Goal: Task Accomplishment & Management: Complete application form

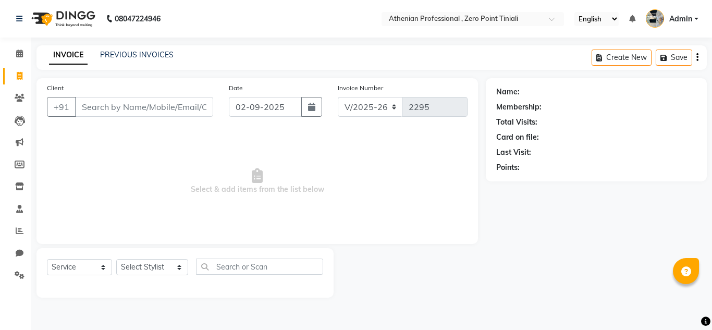
select select "8300"
select select "service"
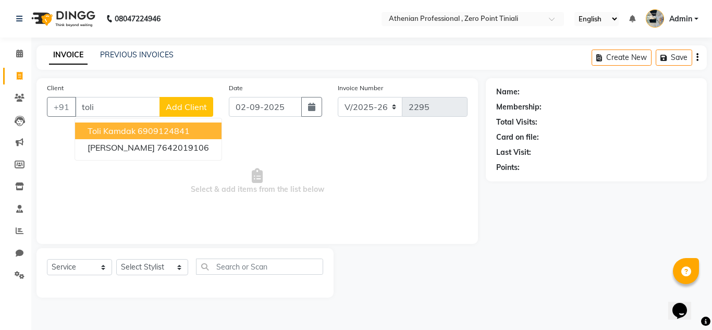
click at [127, 129] on span "Toli Kamdak" at bounding box center [112, 131] width 48 height 10
type input "6909124841"
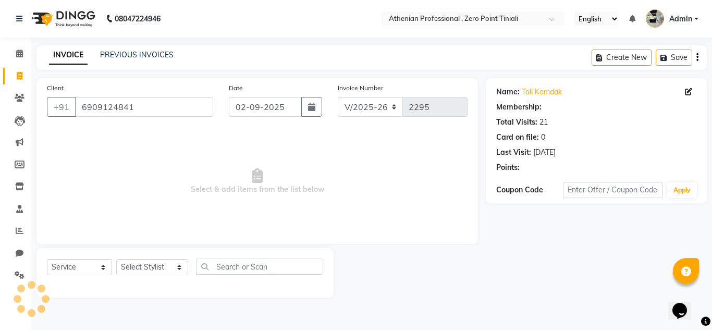
select select "1: Object"
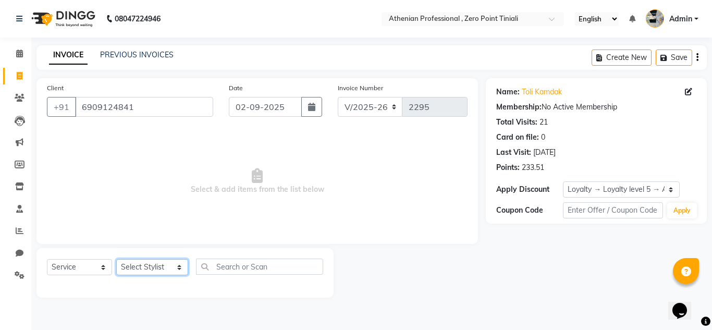
click at [149, 264] on select "Select Stylist [PERSON_NAME][MEDICAL_DATA] Admin [PERSON_NAME] BIHAM LINDUM NEM…" at bounding box center [152, 267] width 72 height 16
select select "80206"
click at [116, 259] on select "Select Stylist [PERSON_NAME][MEDICAL_DATA] Admin [PERSON_NAME] BIHAM LINDUM NEM…" at bounding box center [152, 267] width 72 height 16
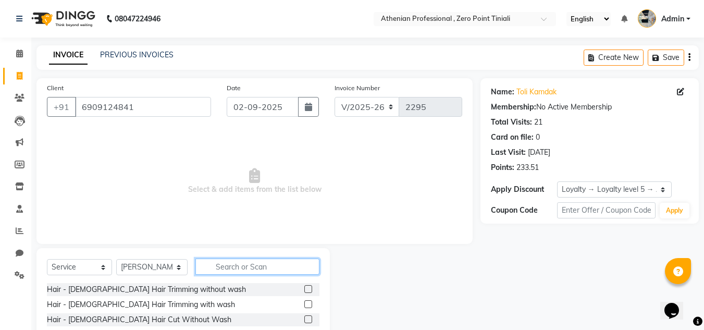
click at [237, 267] on input "text" at bounding box center [257, 267] width 124 height 16
type input "head"
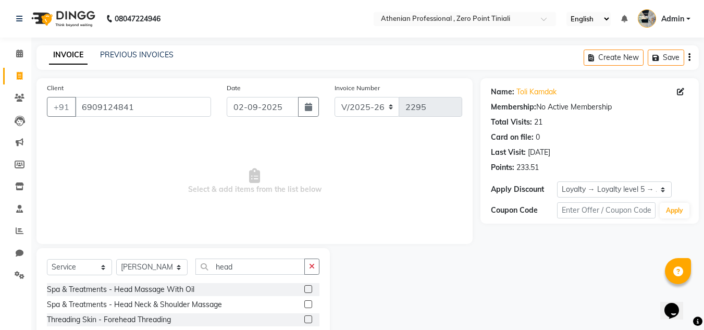
click at [304, 290] on label at bounding box center [308, 289] width 8 height 8
click at [304, 290] on input "checkbox" at bounding box center [307, 289] width 7 height 7
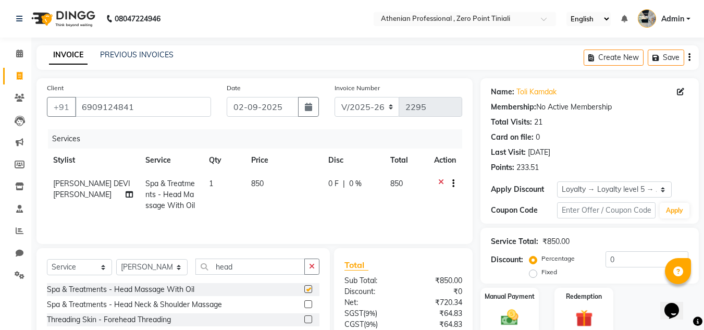
checkbox input "false"
click at [515, 315] on img at bounding box center [509, 317] width 29 height 21
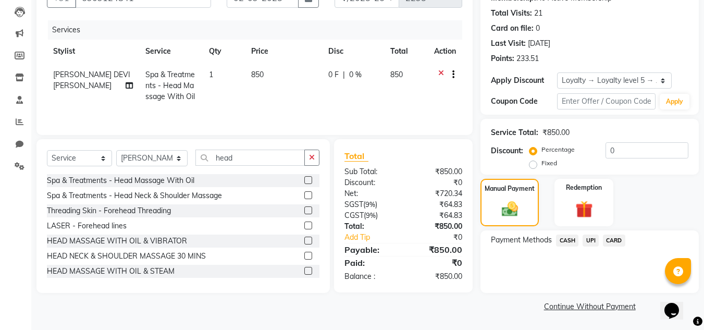
click at [565, 247] on div "CASH" at bounding box center [565, 242] width 27 height 14
click at [569, 240] on span "CASH" at bounding box center [567, 241] width 22 height 12
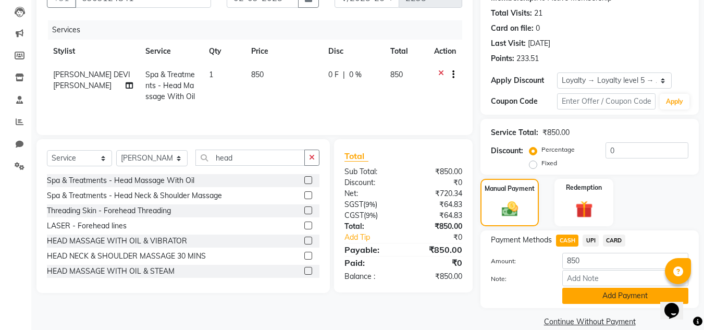
click at [605, 298] on button "Add Payment" at bounding box center [625, 296] width 126 height 16
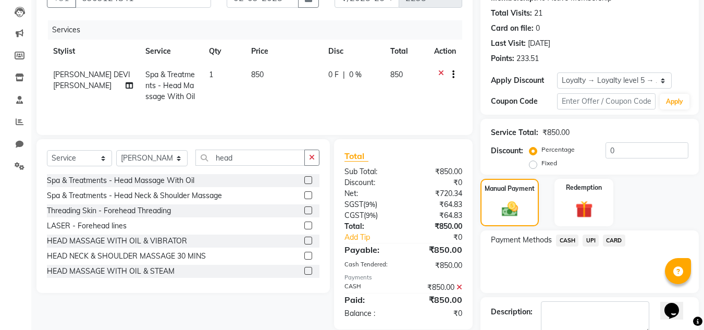
scroll to position [176, 0]
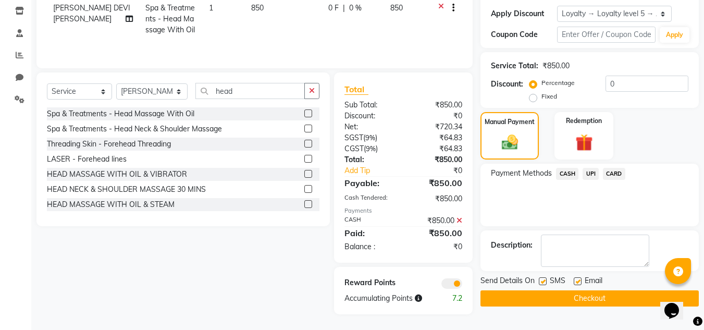
click at [575, 279] on label at bounding box center [578, 281] width 8 height 8
click at [575, 279] on input "checkbox" at bounding box center [577, 281] width 7 height 7
checkbox input "false"
click at [572, 303] on button "Checkout" at bounding box center [590, 298] width 218 height 16
